Goal: Transaction & Acquisition: Download file/media

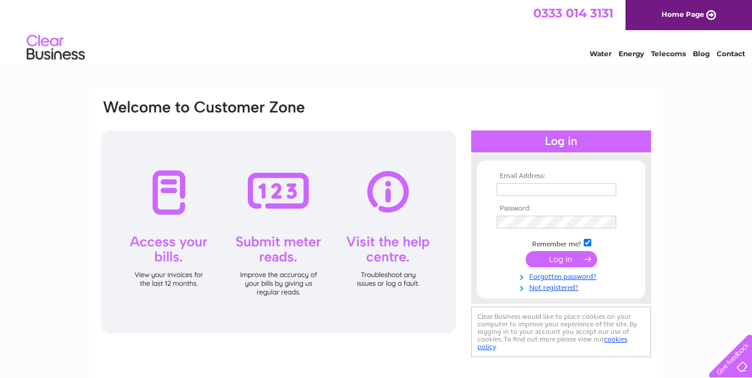
click at [529, 187] on input "text" at bounding box center [555, 189] width 119 height 13
type input "[EMAIL_ADDRESS][DOMAIN_NAME]"
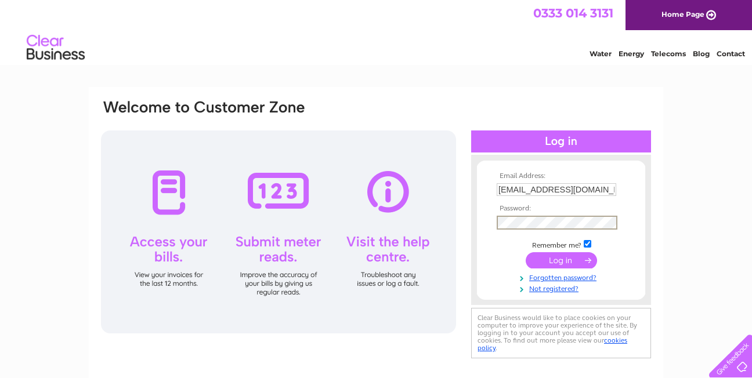
click at [525, 252] on input "submit" at bounding box center [560, 260] width 71 height 16
click at [546, 260] on input "submit" at bounding box center [560, 260] width 71 height 16
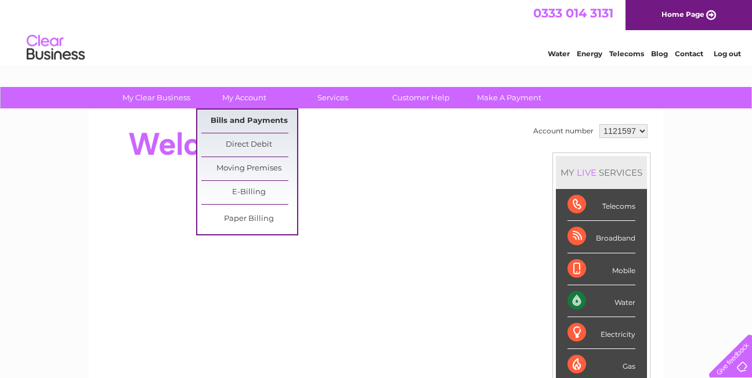
click at [234, 117] on link "Bills and Payments" at bounding box center [249, 121] width 96 height 23
click at [233, 116] on link "Bills and Payments" at bounding box center [249, 121] width 96 height 23
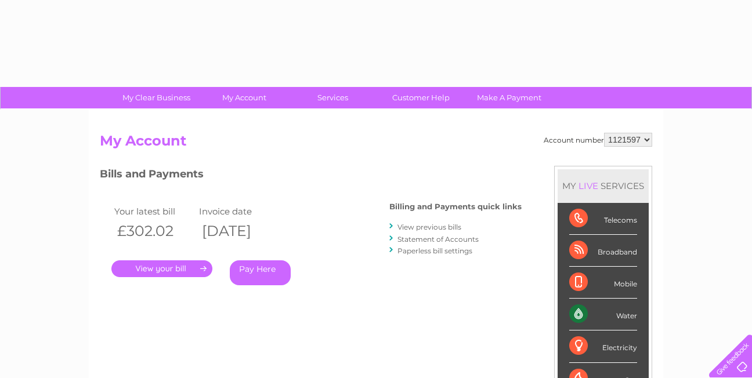
click at [161, 264] on link "." at bounding box center [161, 268] width 101 height 17
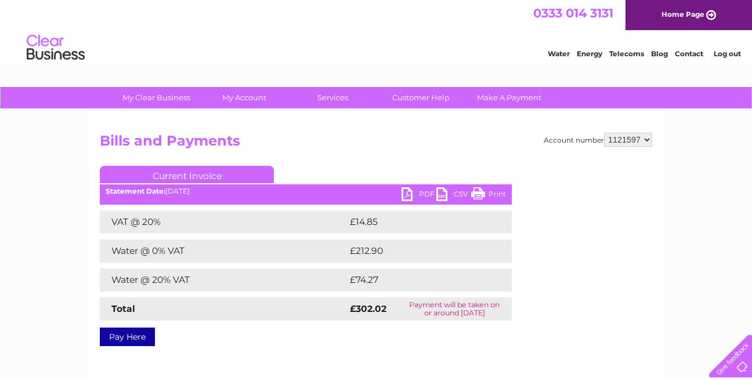
click at [436, 189] on link "CSV" at bounding box center [453, 195] width 35 height 17
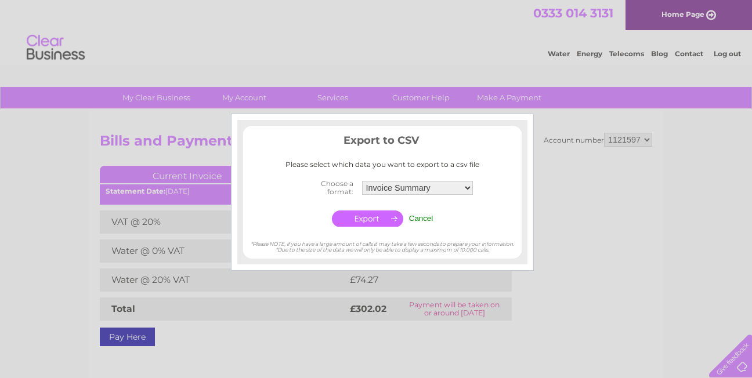
click at [467, 186] on select "Invoice Summary Service Charge Summary" at bounding box center [417, 188] width 111 height 14
click at [467, 186] on select "Invoice Summary Service Charge Summary" at bounding box center [417, 187] width 112 height 15
click at [379, 215] on input "button" at bounding box center [367, 219] width 71 height 16
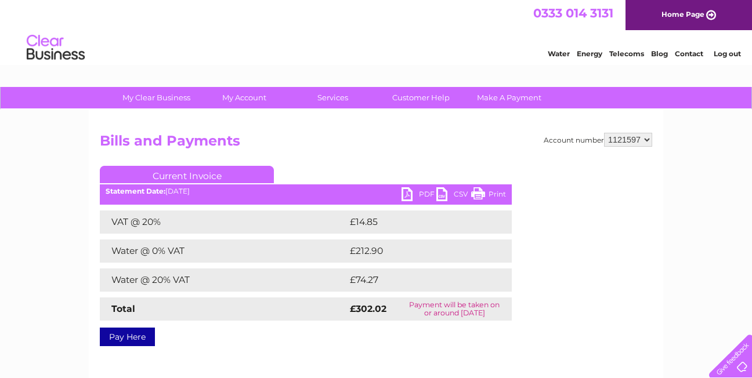
drag, startPoint x: 750, startPoint y: 165, endPoint x: 731, endPoint y: 165, distance: 18.6
click at [747, 165] on div "My Clear Business Login Details My Details My Preferences Link Account My Accou…" at bounding box center [376, 360] width 752 height 546
click at [409, 195] on link "PDF" at bounding box center [418, 195] width 35 height 17
click at [730, 59] on li "Log out" at bounding box center [727, 53] width 35 height 14
click at [730, 56] on link "Log out" at bounding box center [726, 53] width 27 height 9
